Goal: Find specific page/section: Find specific page/section

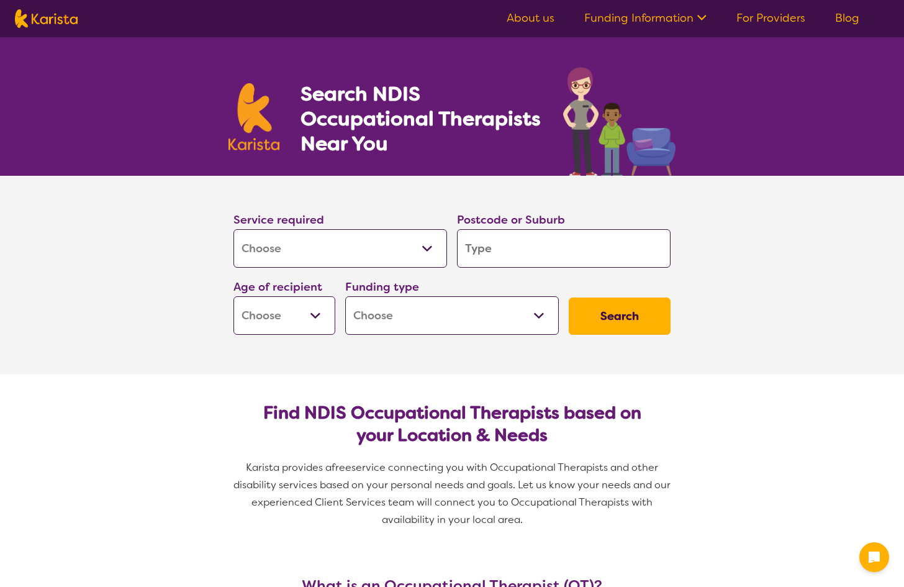
select select "[MEDICAL_DATA]"
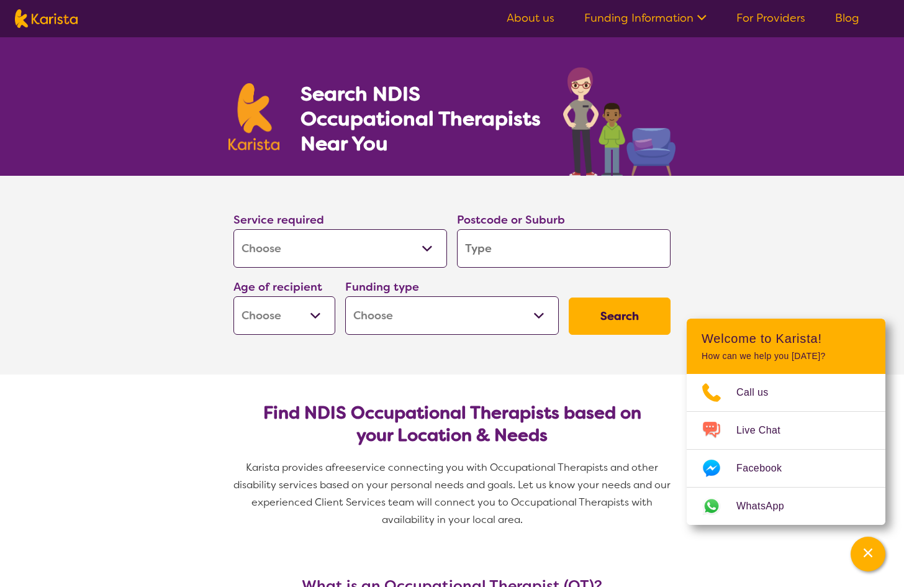
click at [521, 253] on input "search" at bounding box center [564, 248] width 214 height 38
type input "4"
type input "43"
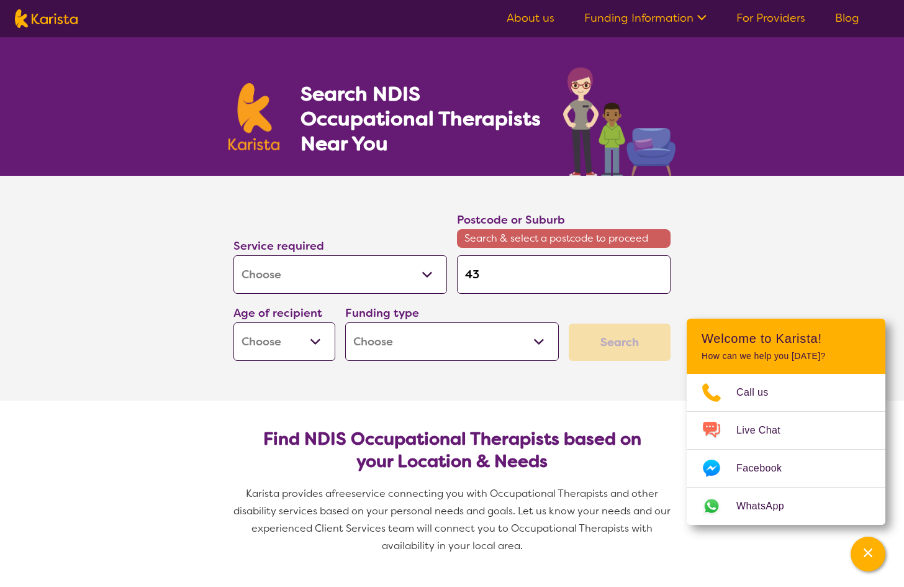
type input "435"
type input "4350"
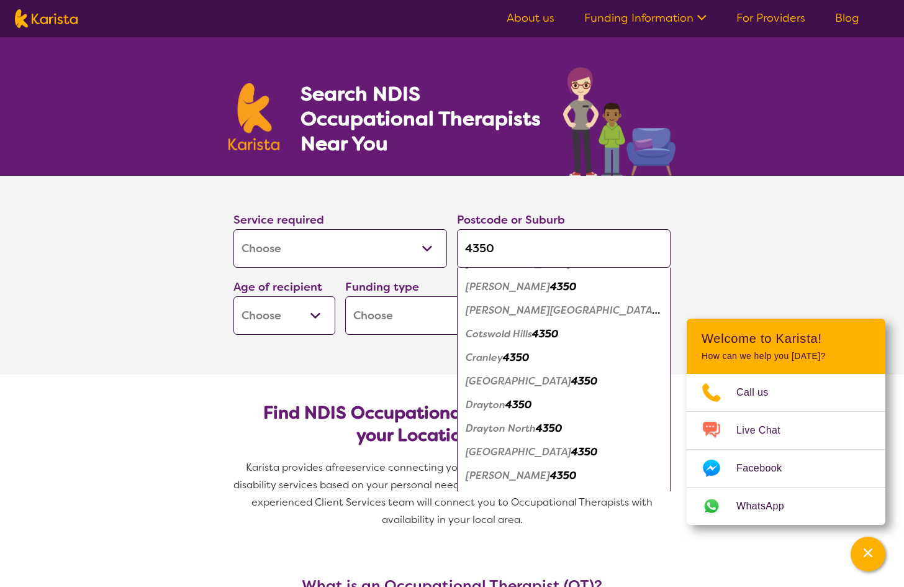
scroll to position [104, 0]
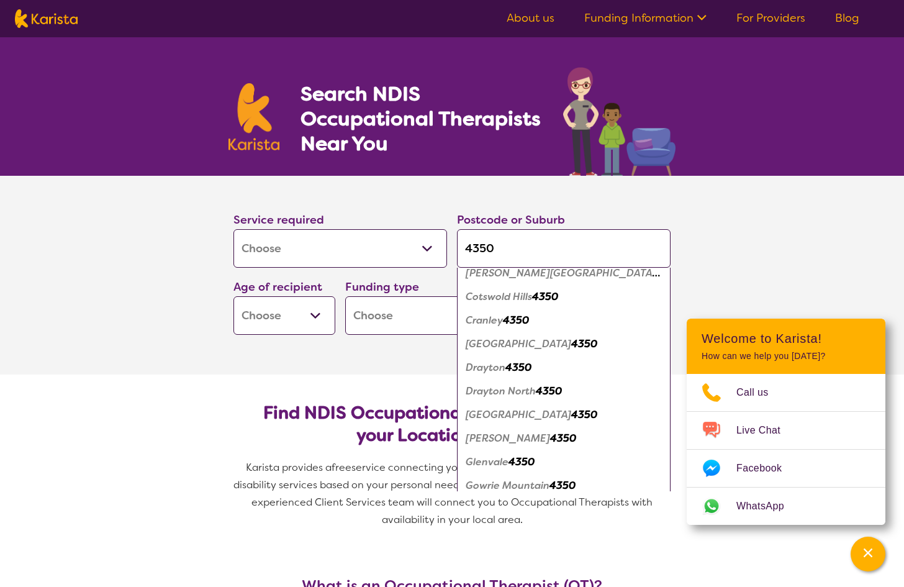
type input "4350"
click at [513, 417] on em "East Toowoomba" at bounding box center [519, 414] width 106 height 13
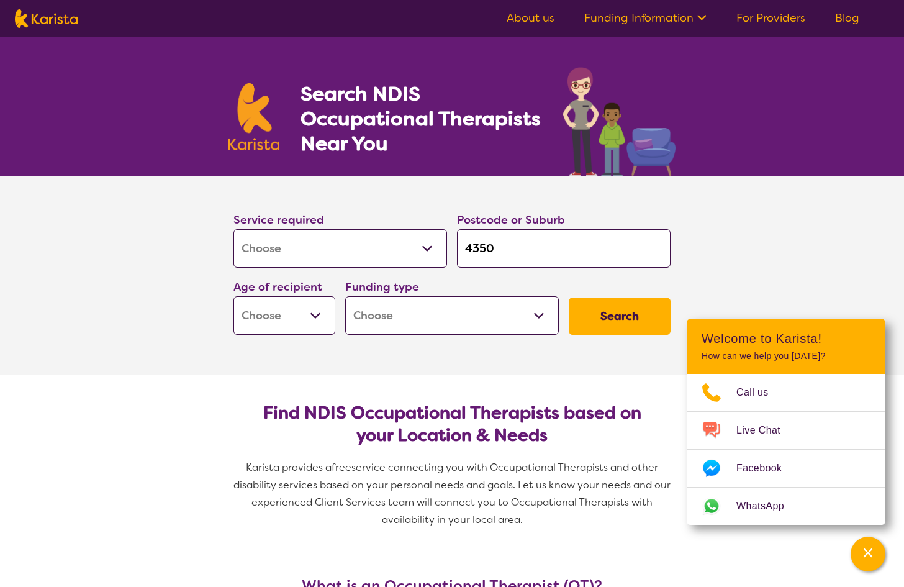
select select "NDIS"
select select "AD"
click at [626, 317] on button "Search" at bounding box center [620, 315] width 102 height 37
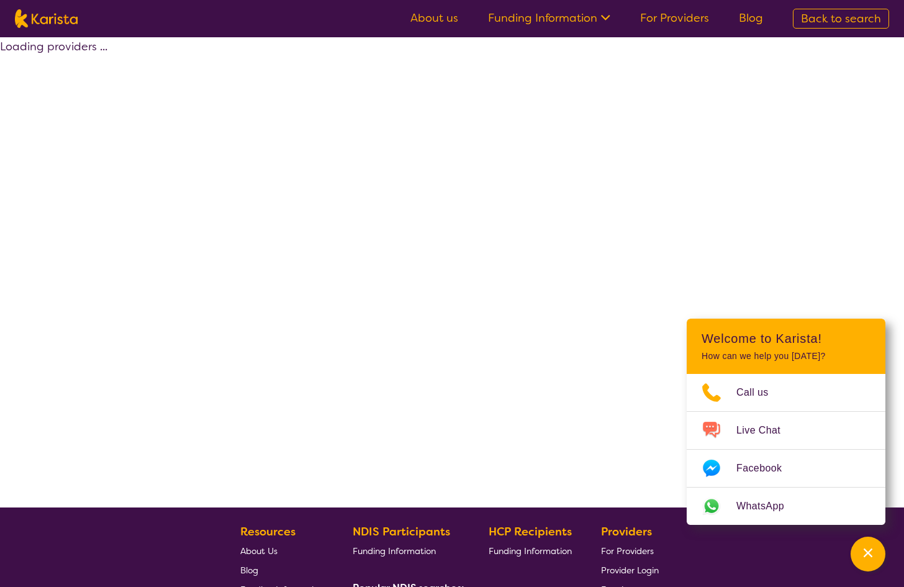
select select "by_score"
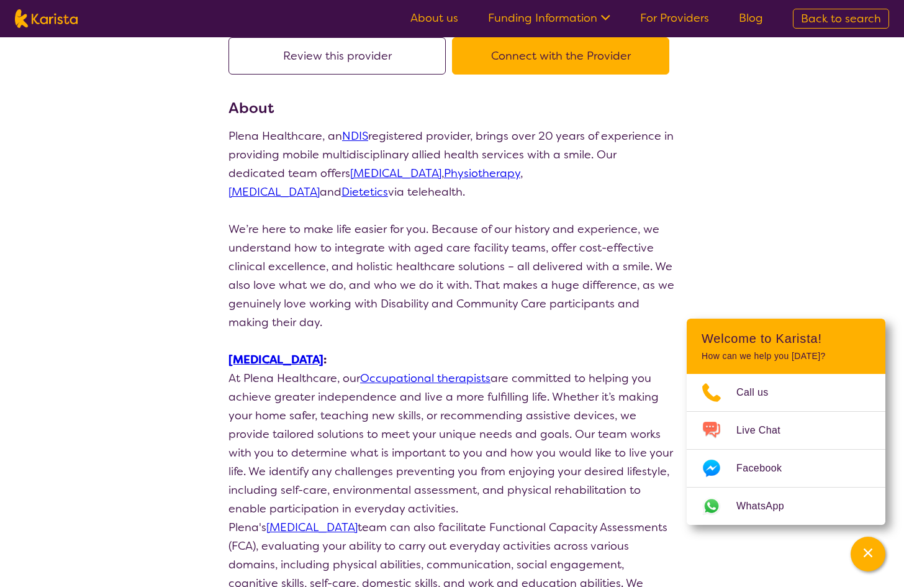
scroll to position [108, 0]
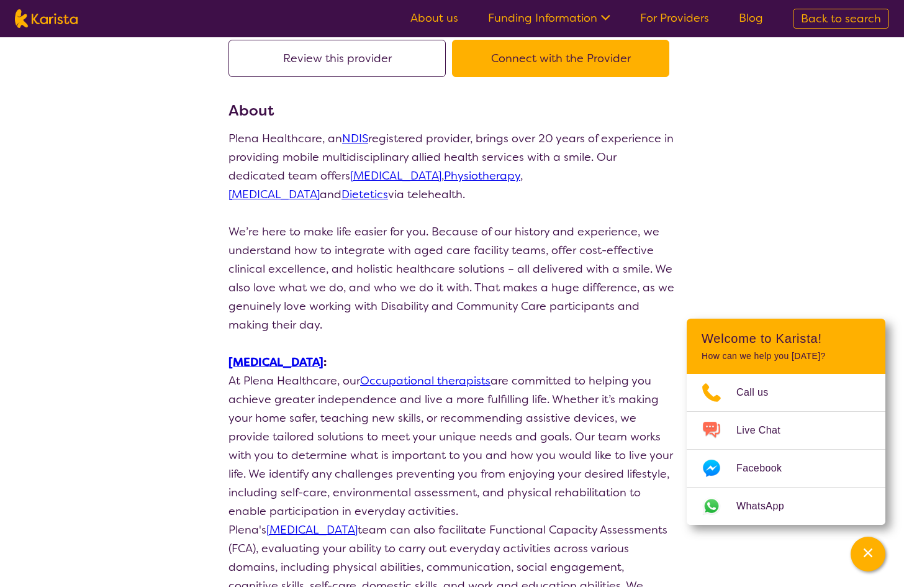
click at [553, 58] on button "Connect with the Provider" at bounding box center [560, 58] width 217 height 37
